Goal: Navigation & Orientation: Go to known website

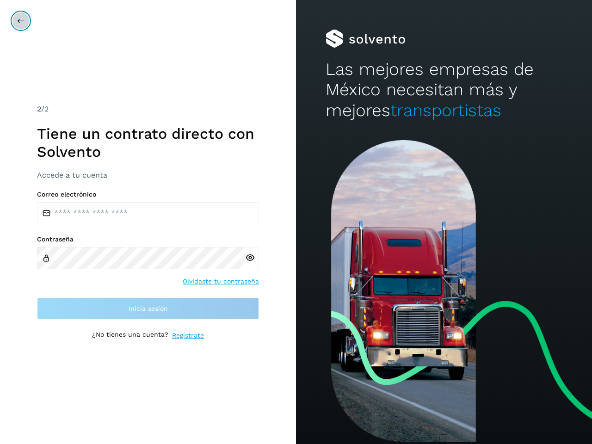
click at [21, 21] on icon at bounding box center [20, 20] width 7 height 7
click at [250, 258] on icon at bounding box center [250, 258] width 10 height 10
click at [221, 281] on link "Olvidaste tu contraseña" at bounding box center [221, 282] width 76 height 10
click at [188, 336] on link "Regístrate" at bounding box center [188, 336] width 32 height 10
